Goal: Task Accomplishment & Management: Use online tool/utility

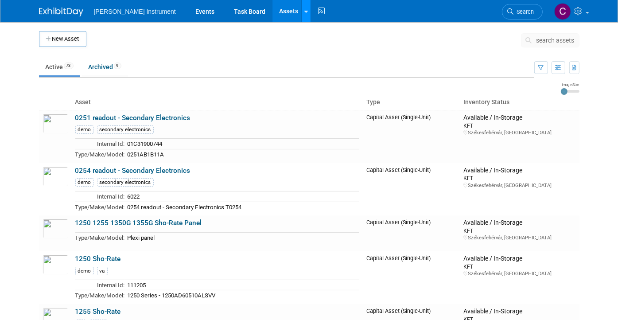
click at [304, 15] on div at bounding box center [306, 11] width 4 height 9
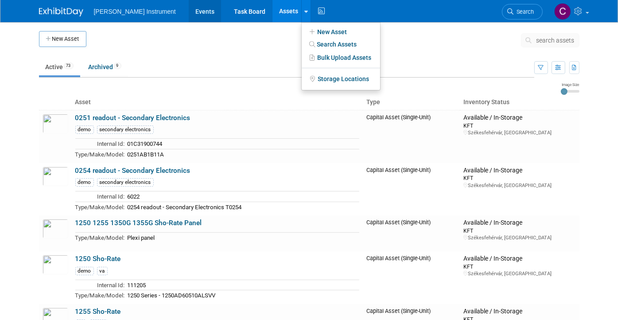
click at [189, 12] on link "Events" at bounding box center [205, 11] width 32 height 22
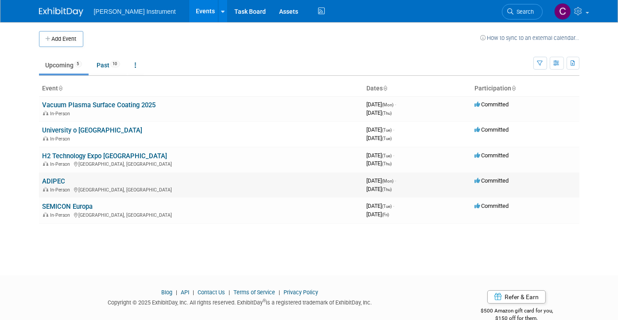
click at [58, 178] on link "ADIPEC" at bounding box center [54, 181] width 23 height 8
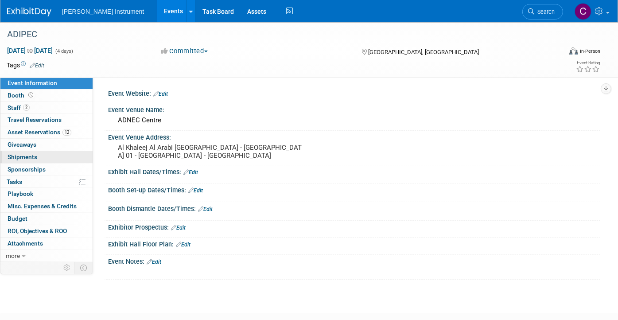
click at [23, 156] on span "Shipments 0" at bounding box center [23, 156] width 30 height 7
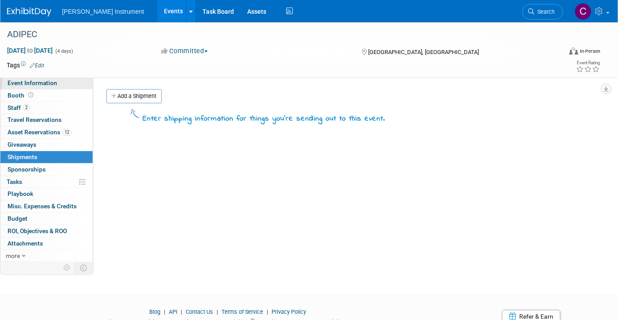
click at [23, 84] on span "Event Information" at bounding box center [33, 82] width 50 height 7
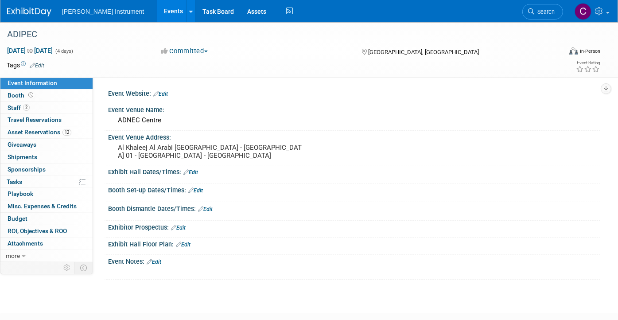
click at [95, 12] on span "[PERSON_NAME] Instrument" at bounding box center [103, 11] width 82 height 7
click at [186, 11] on link at bounding box center [190, 11] width 9 height 22
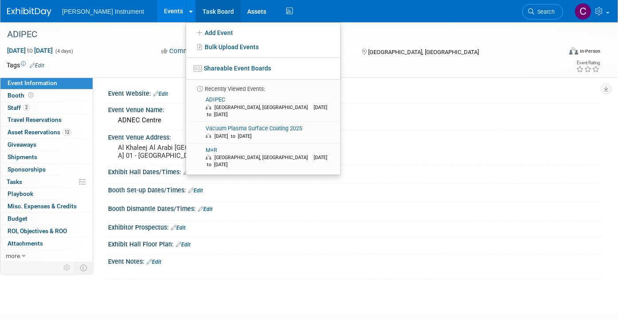
click at [196, 15] on link "Task Board" at bounding box center [218, 11] width 45 height 22
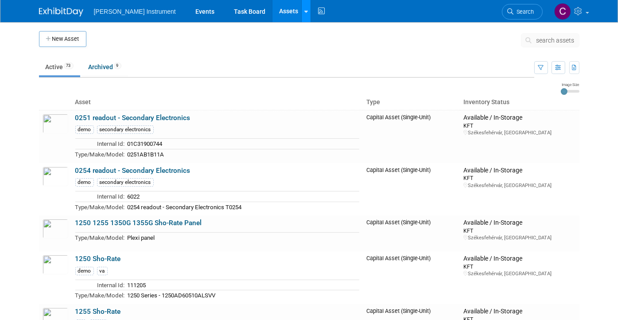
click at [304, 11] on icon at bounding box center [306, 12] width 4 height 6
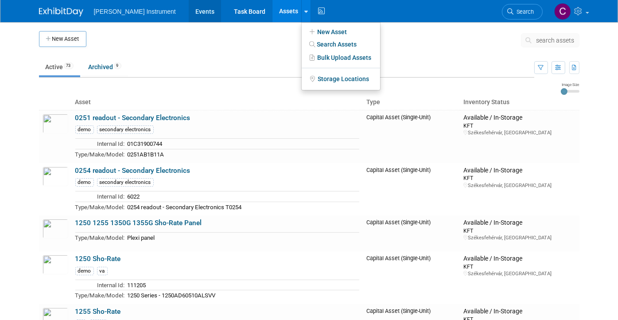
click at [189, 14] on link "Events" at bounding box center [205, 11] width 32 height 22
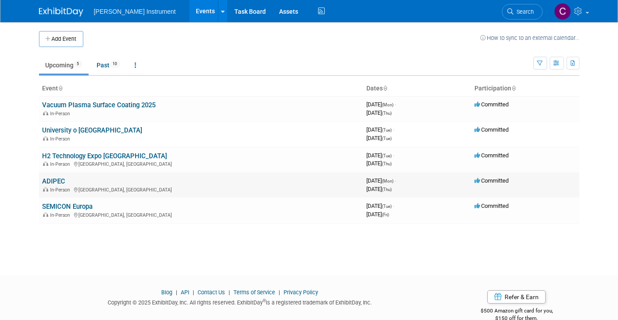
click at [49, 180] on link "ADIPEC" at bounding box center [54, 181] width 23 height 8
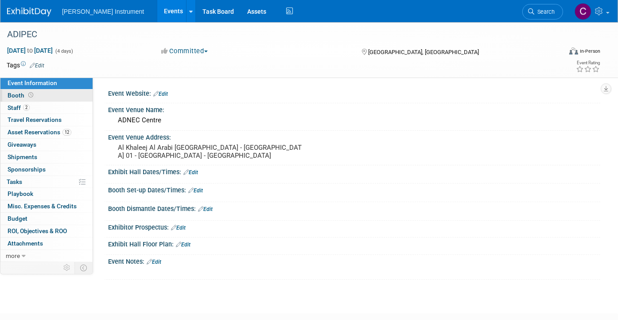
click at [23, 97] on span "Booth" at bounding box center [21, 95] width 27 height 7
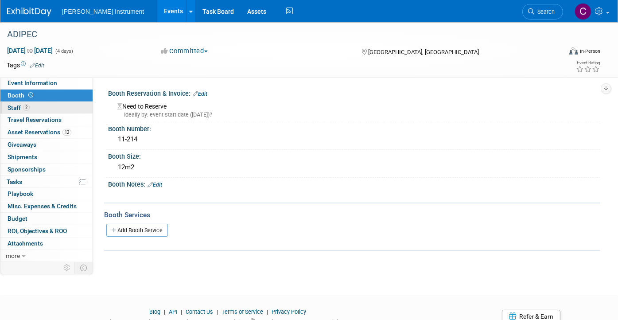
click at [17, 107] on span "Staff 2" at bounding box center [19, 107] width 22 height 7
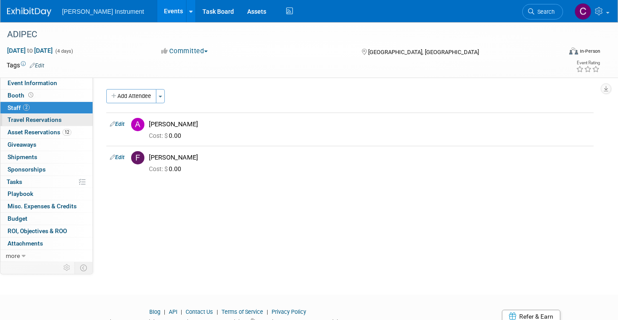
click at [14, 120] on span "Travel Reservations 0" at bounding box center [35, 119] width 54 height 7
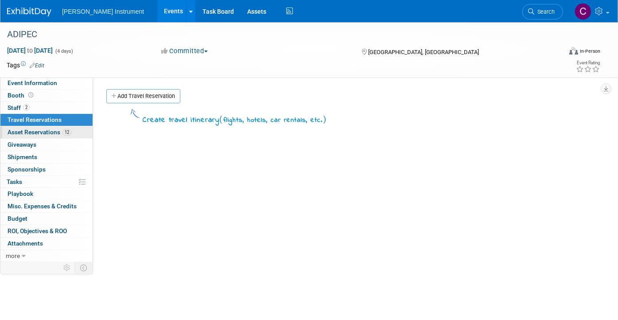
click at [11, 133] on span "Asset Reservations 12" at bounding box center [40, 131] width 64 height 7
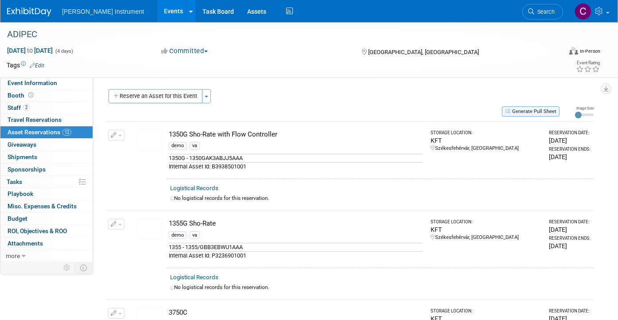
click at [544, 112] on button "Generate Pull Sheet" at bounding box center [531, 111] width 58 height 10
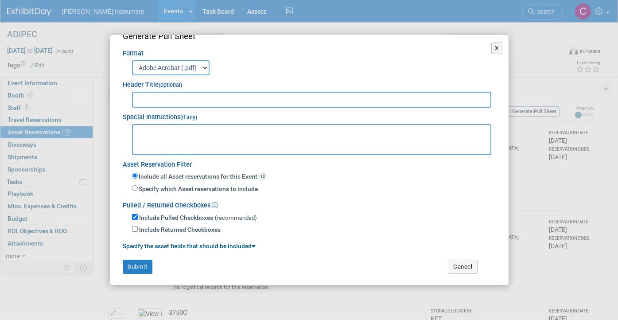
scroll to position [18, 0]
click at [142, 264] on button "Submit" at bounding box center [137, 267] width 29 height 14
